Goal: Task Accomplishment & Management: Complete application form

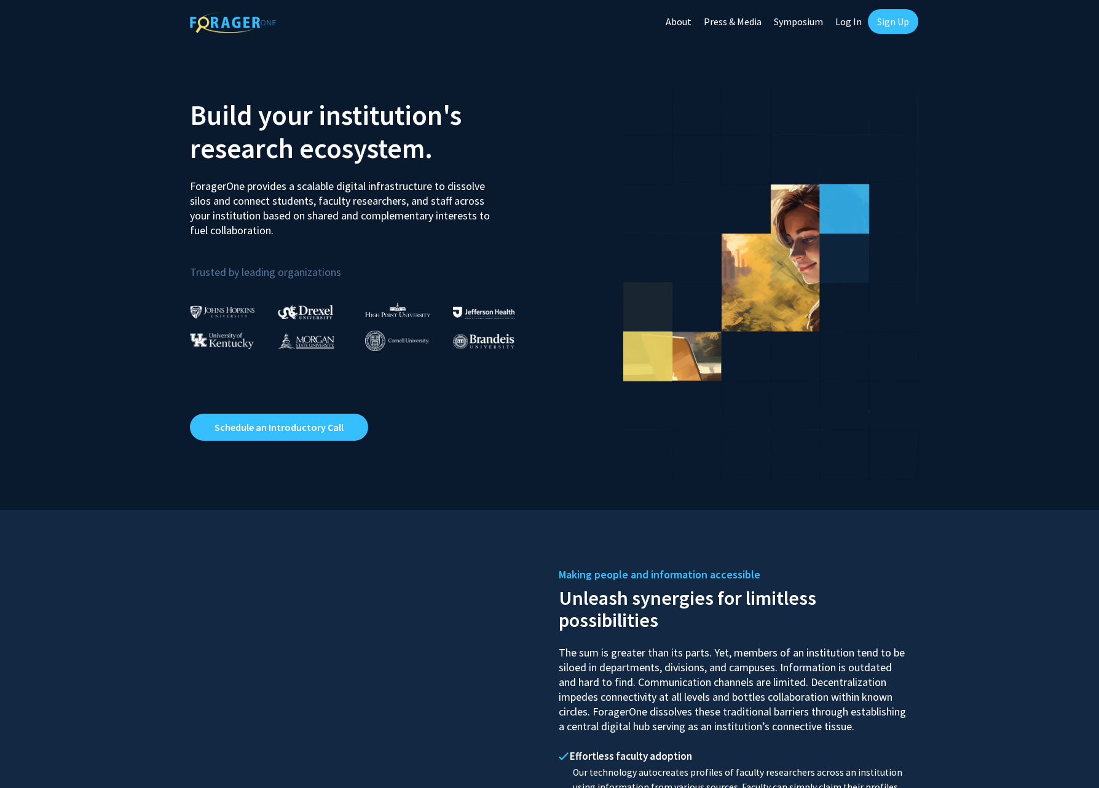
click at [882, 24] on link "Sign Up" at bounding box center [893, 21] width 50 height 25
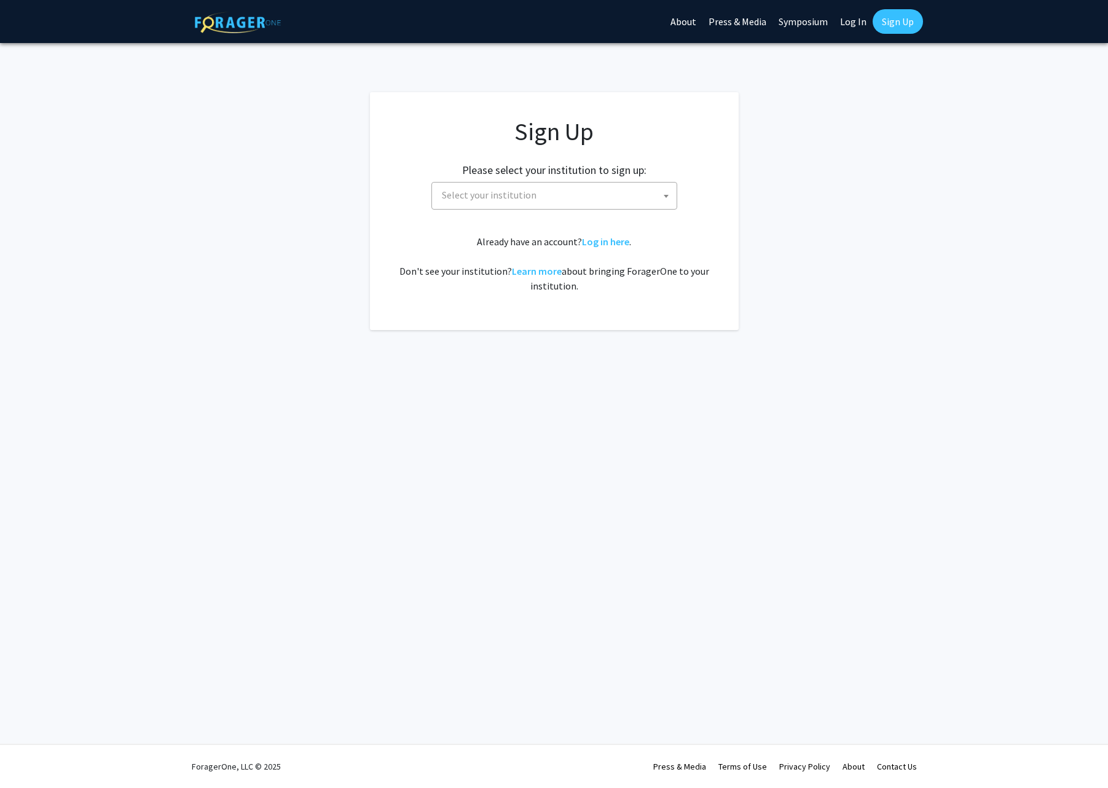
click at [524, 186] on span "Select your institution" at bounding box center [557, 195] width 240 height 25
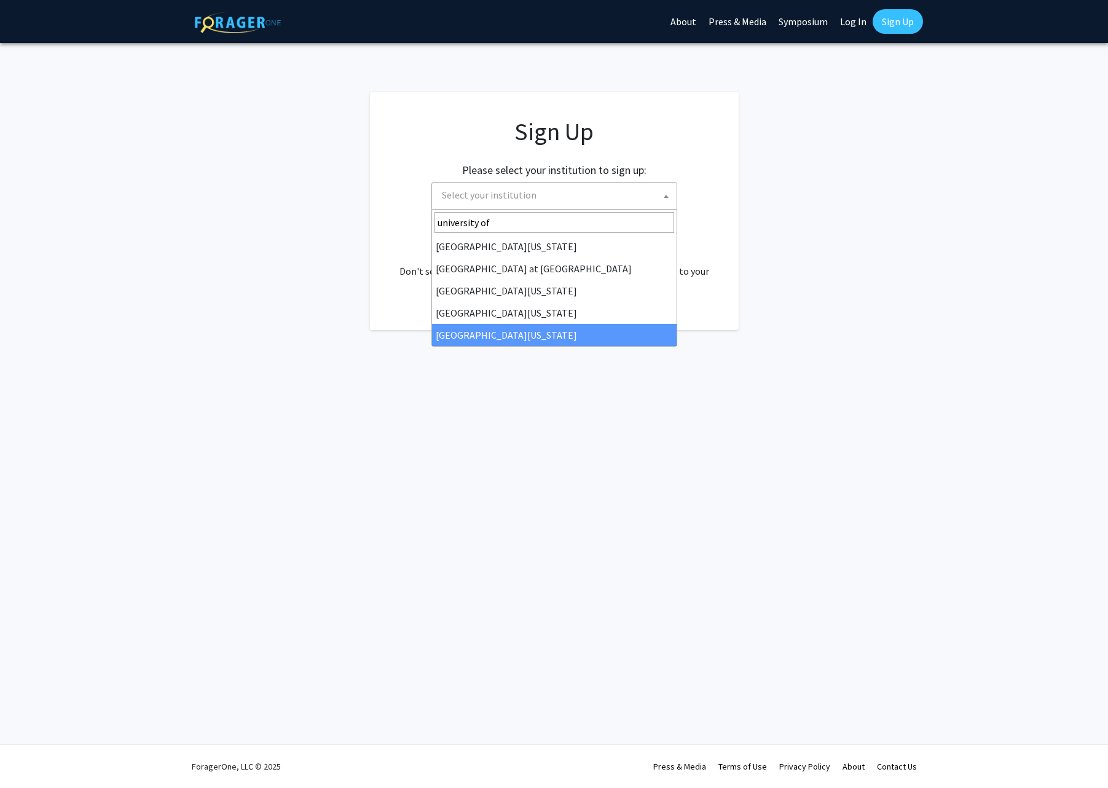
type input "university of"
select select "33"
